Goal: Navigation & Orientation: Find specific page/section

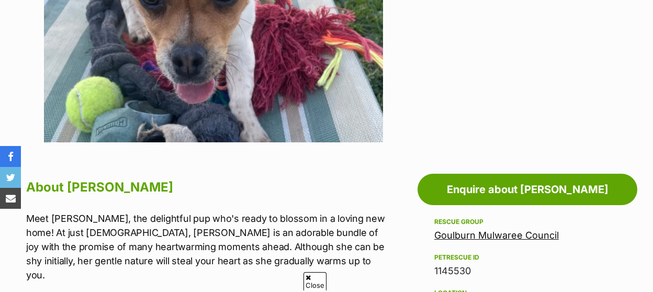
scroll to position [436, 0]
click at [509, 230] on link "Goulburn Mulwaree Council" at bounding box center [496, 235] width 125 height 11
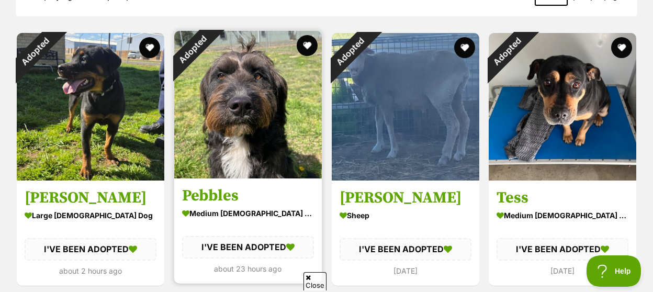
click at [275, 118] on img at bounding box center [248, 105] width 148 height 148
